Goal: Information Seeking & Learning: Find specific page/section

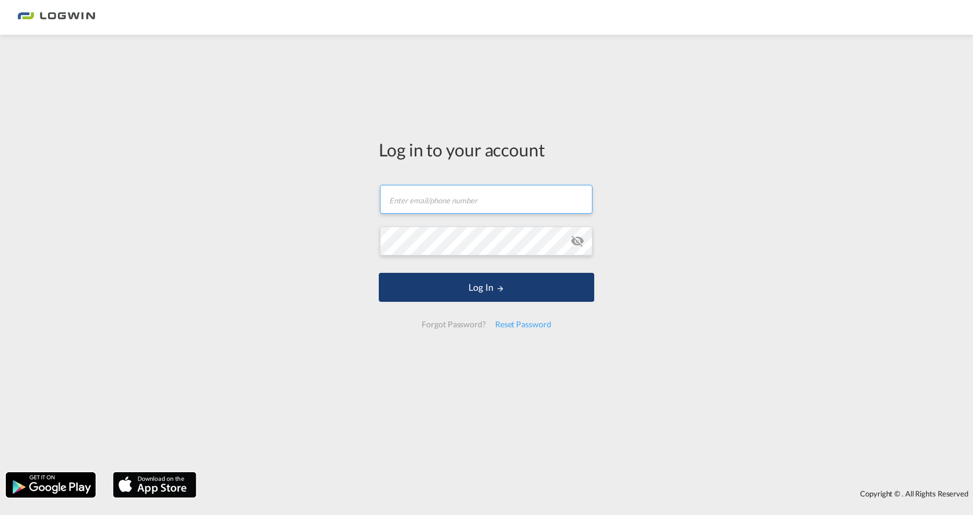
type input "[EMAIL_ADDRESS][DOMAIN_NAME]"
click at [537, 293] on button "Log In" at bounding box center [486, 287] width 215 height 29
